Goal: Transaction & Acquisition: Purchase product/service

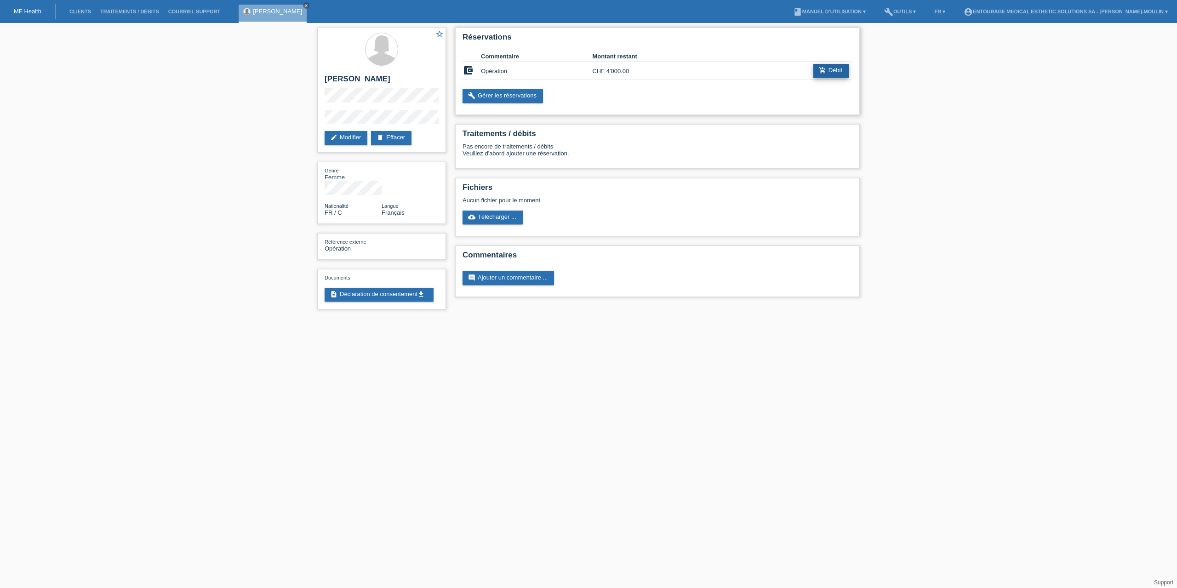
click at [837, 70] on link "add_shopping_cart Débit" at bounding box center [830, 71] width 35 height 14
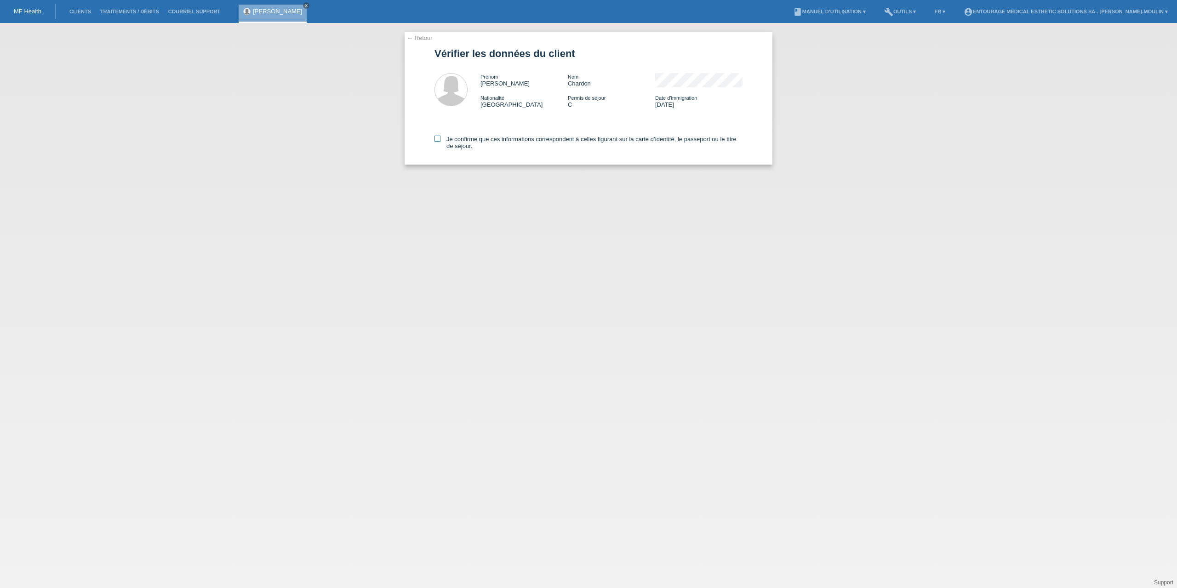
click at [437, 140] on icon at bounding box center [437, 139] width 6 height 6
click at [437, 140] on input "Je confirme que ces informations correspondent à celles figurant sur la carte d…" at bounding box center [437, 139] width 6 height 6
checkbox input "true"
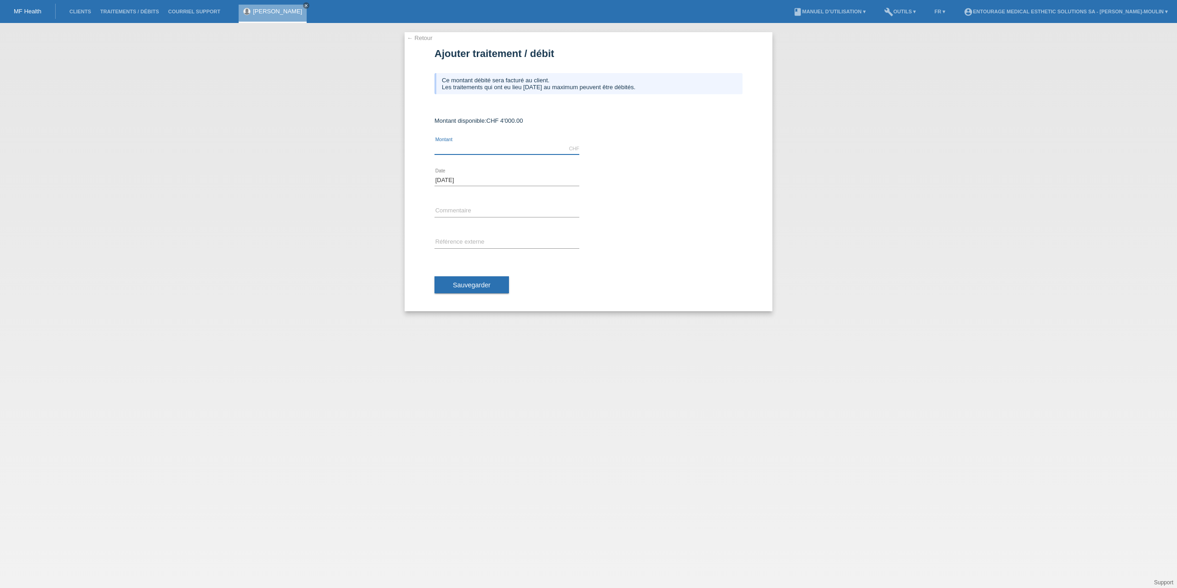
click at [449, 150] on input "text" at bounding box center [506, 148] width 145 height 11
type input "2500.00"
click at [452, 212] on input "text" at bounding box center [506, 210] width 145 height 11
click at [451, 238] on input "text" at bounding box center [506, 242] width 145 height 11
type input "Opération du 2 octobre"
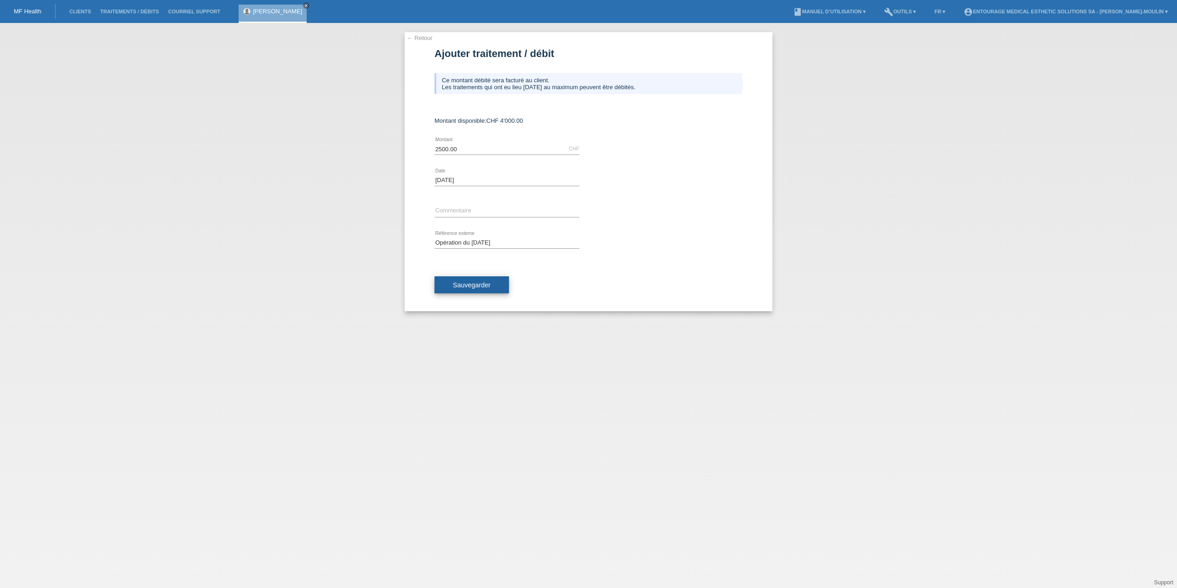
click at [497, 289] on button "Sauvegarder" at bounding box center [471, 284] width 74 height 17
